Goal: Task Accomplishment & Management: Use online tool/utility

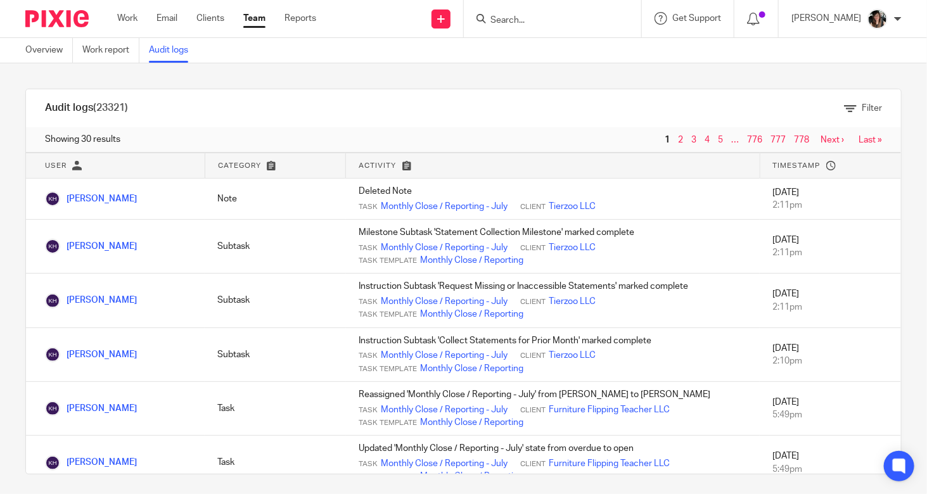
scroll to position [634, 0]
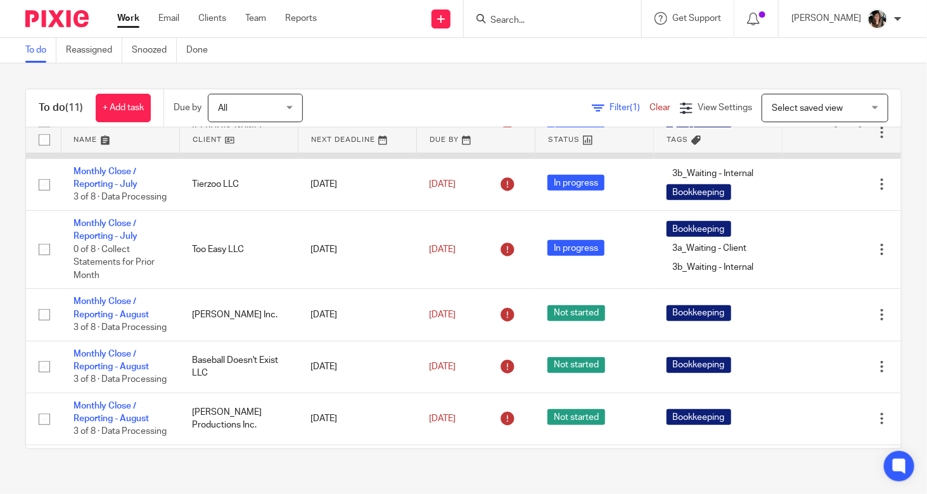
scroll to position [317, 0]
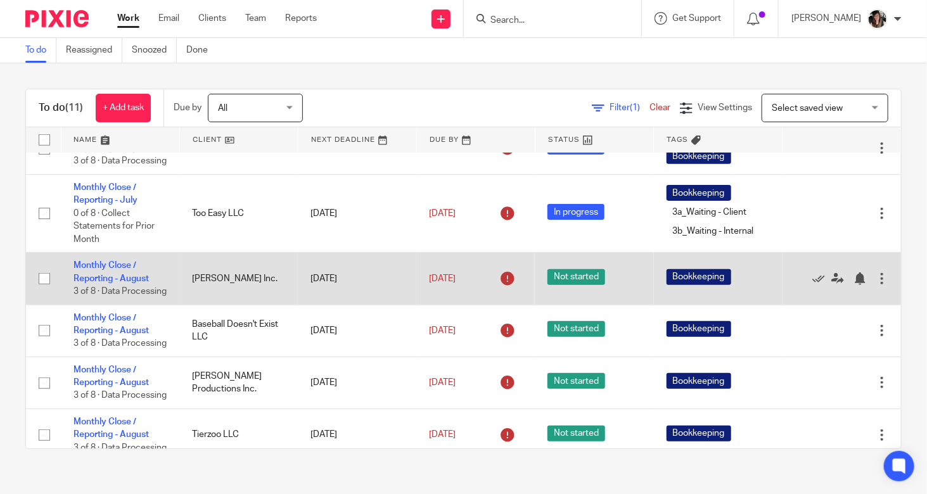
click at [122, 299] on td "Monthly Close / Reporting - [DATE] of 8 · Data Processing" at bounding box center [120, 279] width 118 height 52
click at [120, 299] on td "Monthly Close / Reporting - [DATE] of 8 · Data Processing" at bounding box center [120, 279] width 118 height 52
click at [103, 299] on td "Monthly Close / Reporting - August 3 of 8 · Data Processing" at bounding box center [120, 279] width 118 height 52
click at [103, 305] on td "Monthly Close / Reporting - August 3 of 8 · Data Processing" at bounding box center [120, 279] width 118 height 52
click at [115, 283] on link "Monthly Close / Reporting - August" at bounding box center [111, 272] width 75 height 22
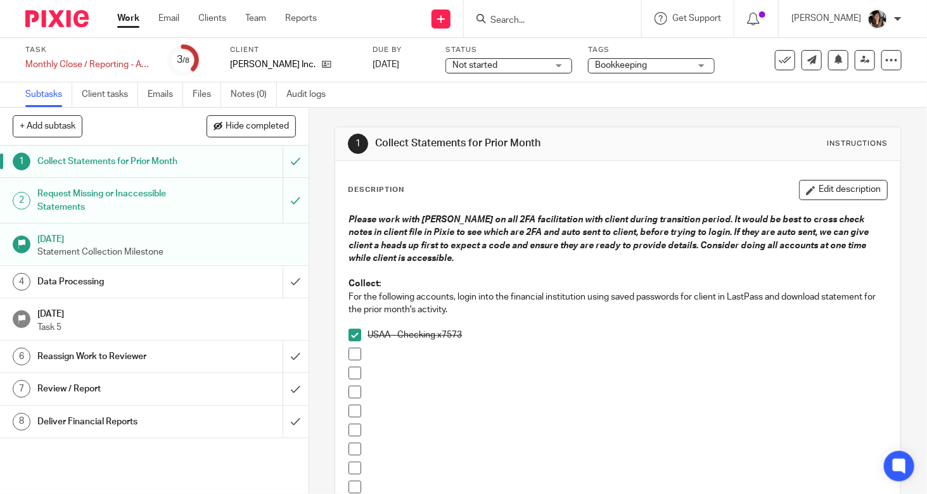
click at [176, 288] on h1 "Data Processing" at bounding box center [114, 281] width 155 height 19
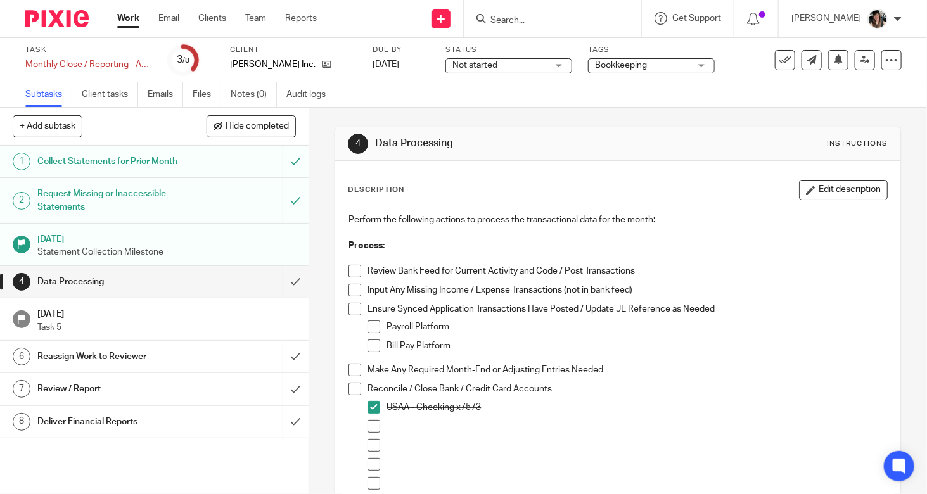
click at [199, 164] on div "Collect Statements for Prior Month" at bounding box center [153, 161] width 233 height 19
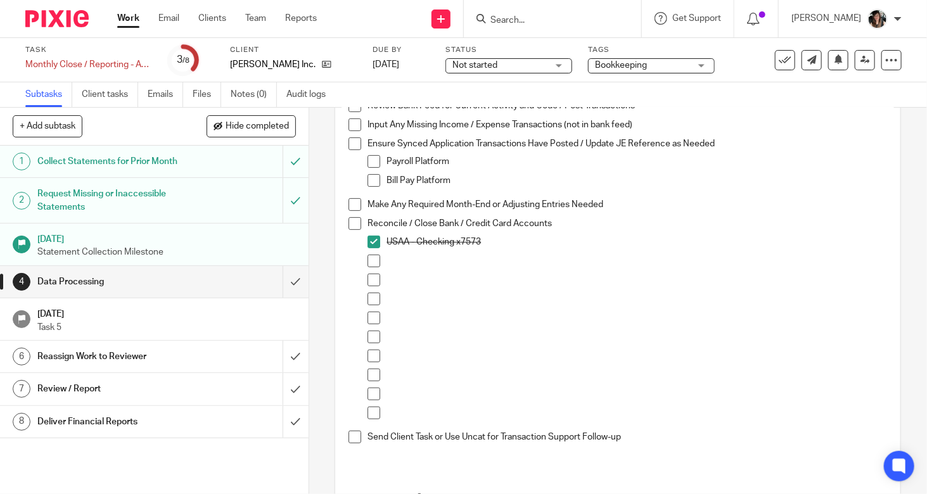
scroll to position [290, 0]
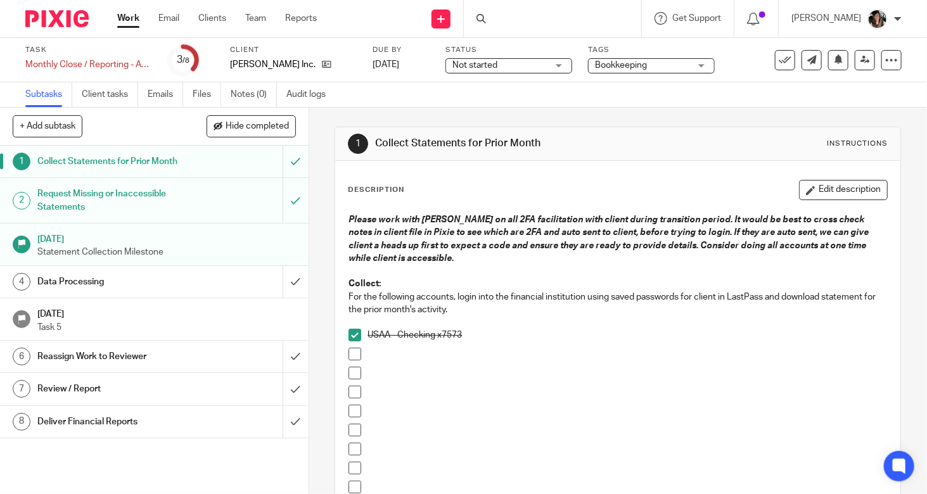
scroll to position [277, 0]
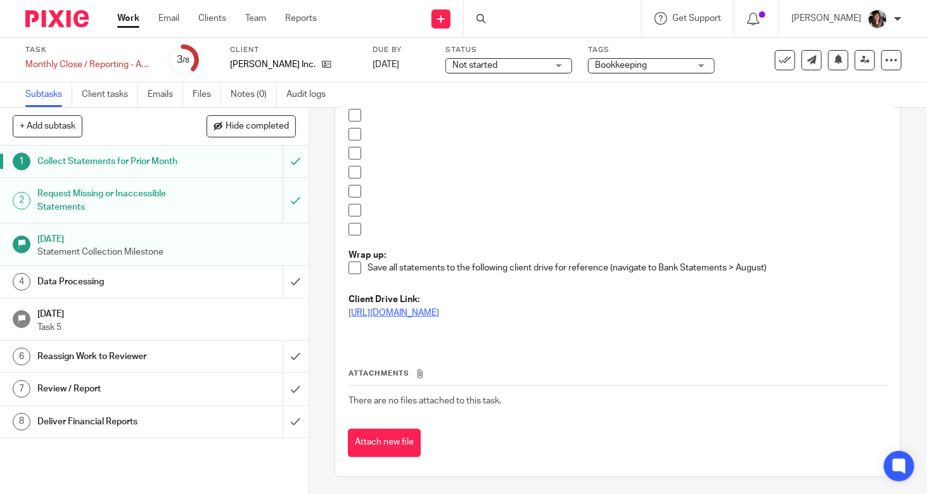
click at [439, 316] on link "[URL][DOMAIN_NAME]" at bounding box center [394, 313] width 91 height 9
click at [439, 312] on link "[URL][DOMAIN_NAME]" at bounding box center [394, 313] width 91 height 9
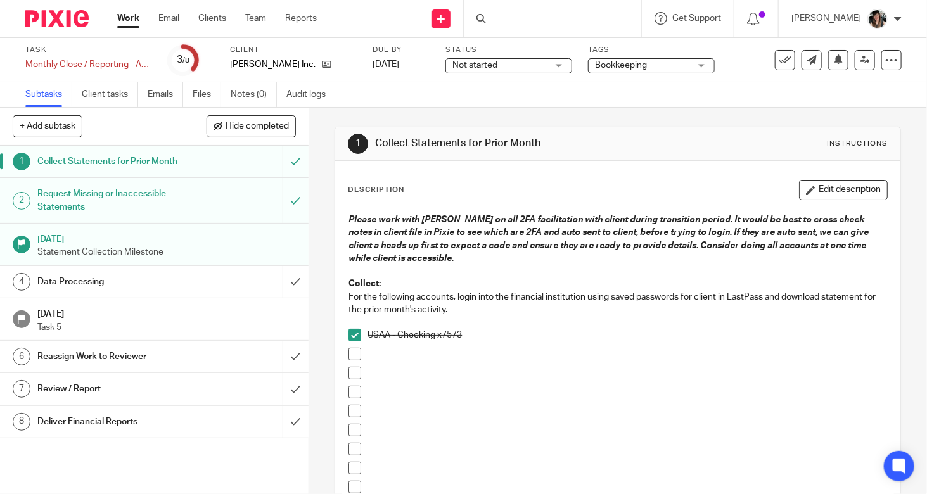
scroll to position [253, 0]
